Goal: Navigation & Orientation: Find specific page/section

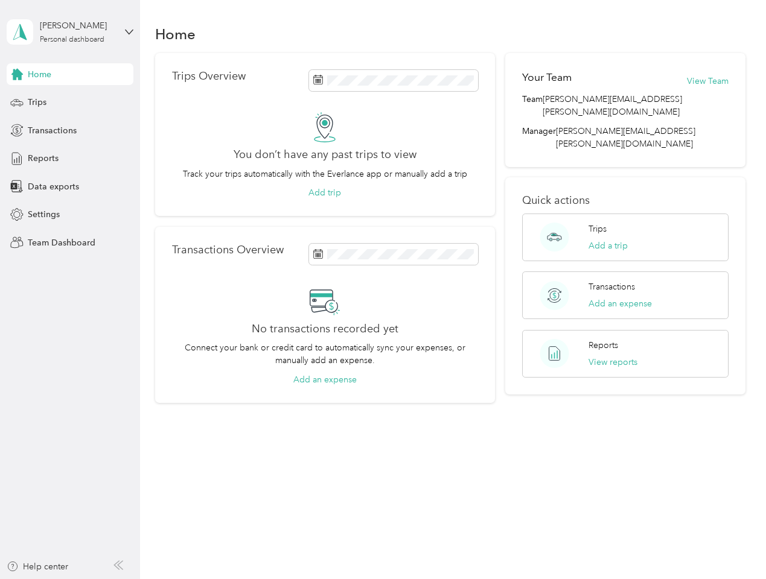
click at [383, 290] on div "No transactions recorded yet Connect your bank or credit card to automatically …" at bounding box center [325, 336] width 306 height 100
click at [70, 32] on div "[PERSON_NAME]" at bounding box center [77, 25] width 75 height 13
click at [70, 74] on div "You’re signed in as [PERSON_NAME][EMAIL_ADDRESS][PERSON_NAME][DOMAIN_NAME] Team…" at bounding box center [202, 105] width 390 height 123
click at [17, 74] on div "You’re signed in as [PERSON_NAME][EMAIL_ADDRESS][PERSON_NAME][DOMAIN_NAME] Team…" at bounding box center [202, 105] width 390 height 123
click at [70, 103] on div "Trips" at bounding box center [70, 103] width 127 height 22
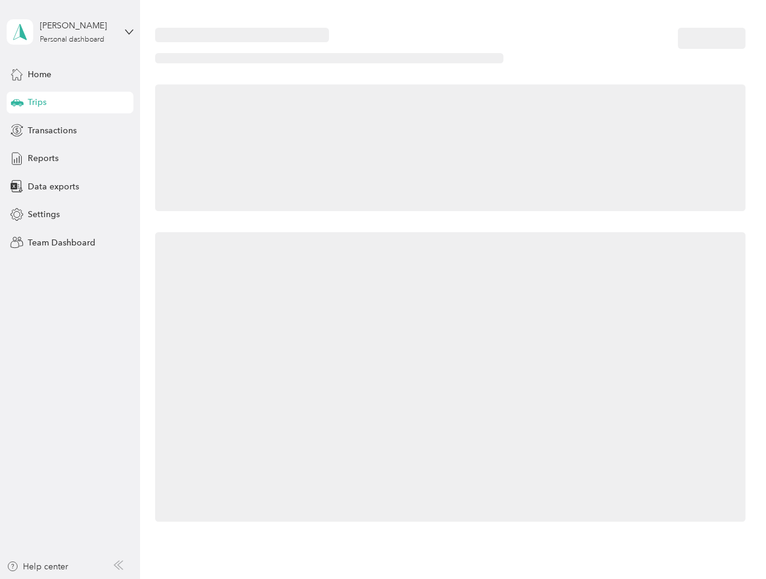
click at [17, 103] on icon at bounding box center [17, 102] width 13 height 6
click at [70, 130] on span "Transactions" at bounding box center [52, 130] width 49 height 13
click at [17, 130] on icon at bounding box center [16, 130] width 13 height 13
click at [70, 159] on div "Reports" at bounding box center [70, 159] width 127 height 22
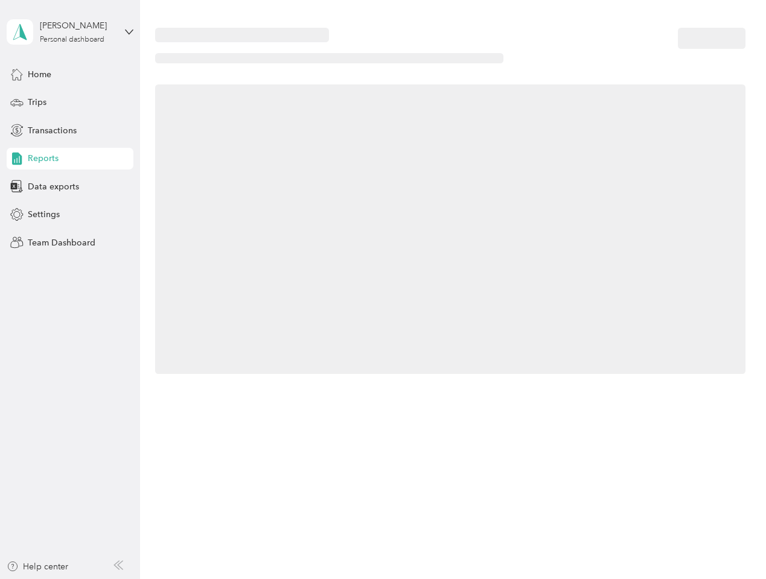
click at [17, 159] on icon at bounding box center [16, 158] width 13 height 13
